Goal: Navigation & Orientation: Go to known website

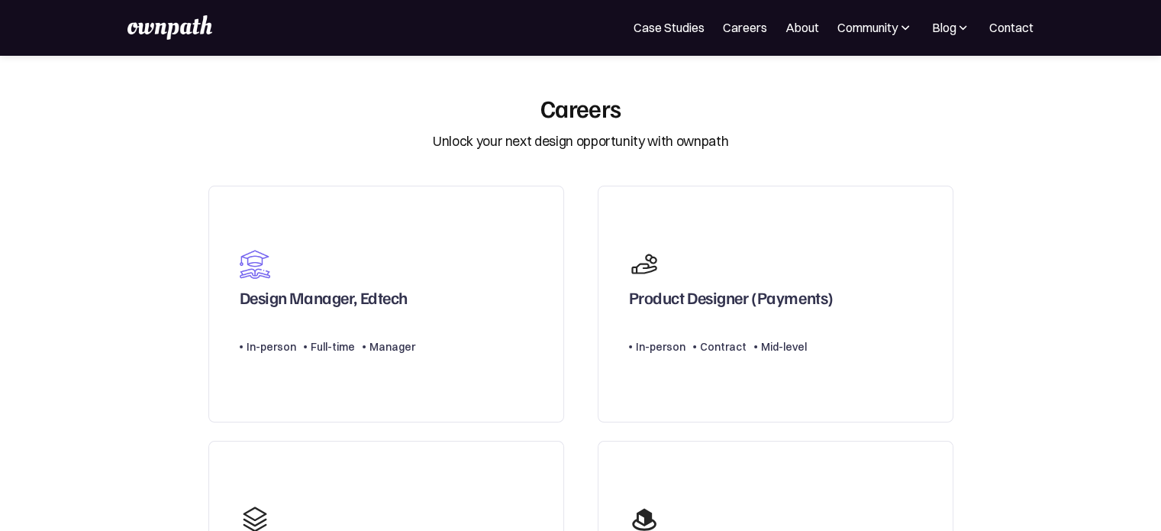
click at [167, 32] on img at bounding box center [169, 27] width 84 height 24
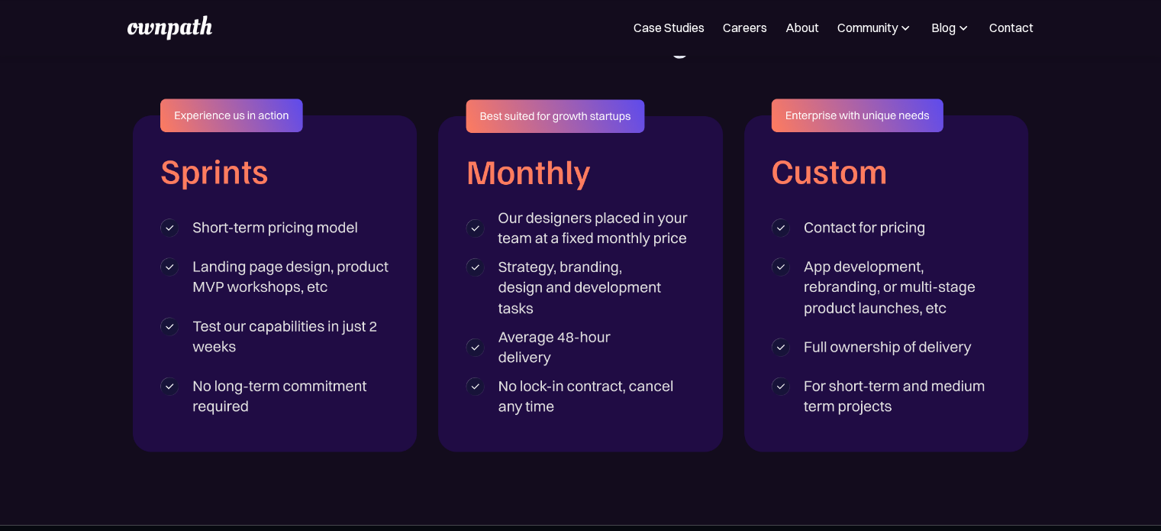
scroll to position [2483, 0]
